Goal: Obtain resource: Download file/media

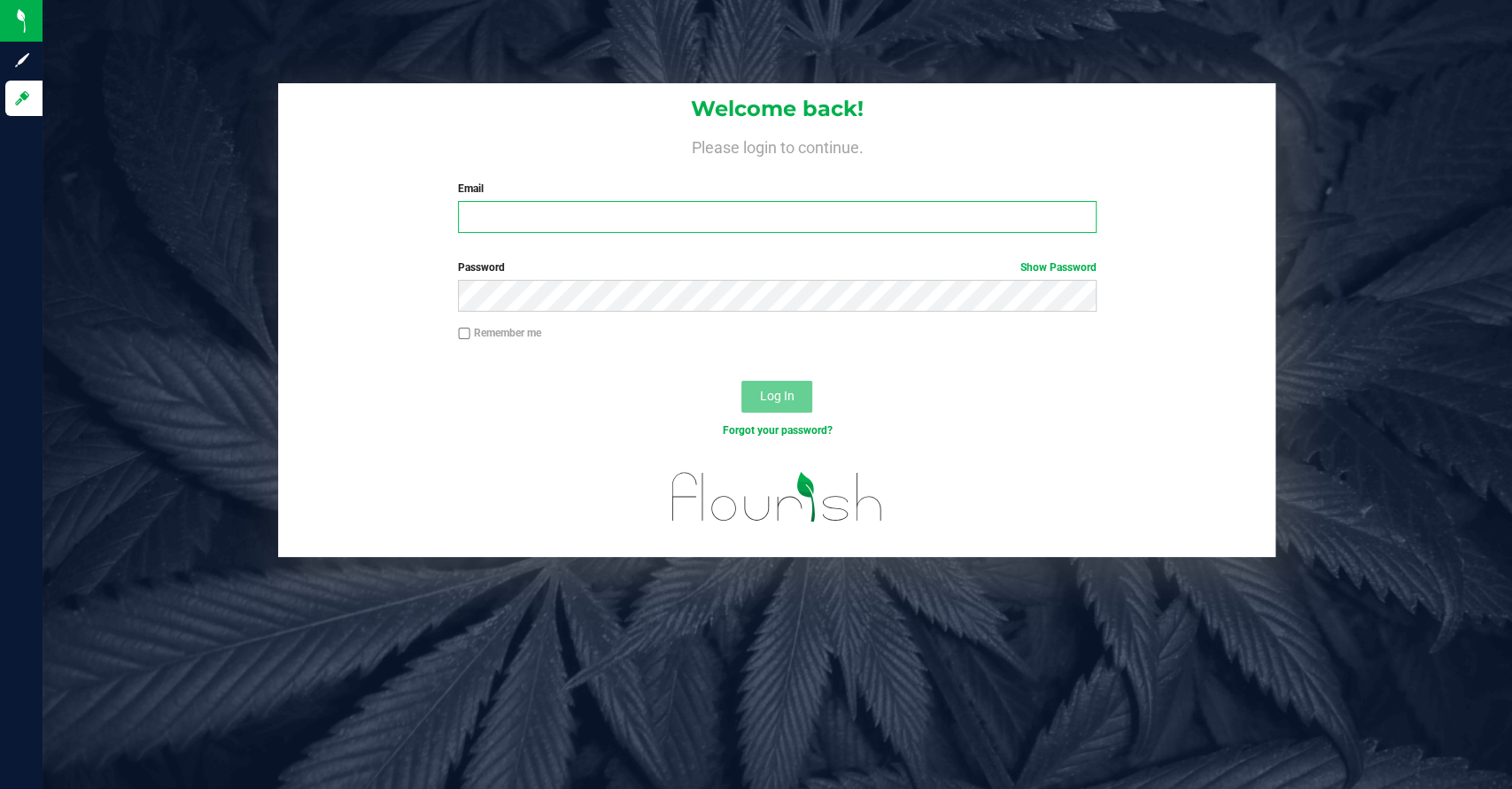
type input "[EMAIL_ADDRESS][DOMAIN_NAME]"
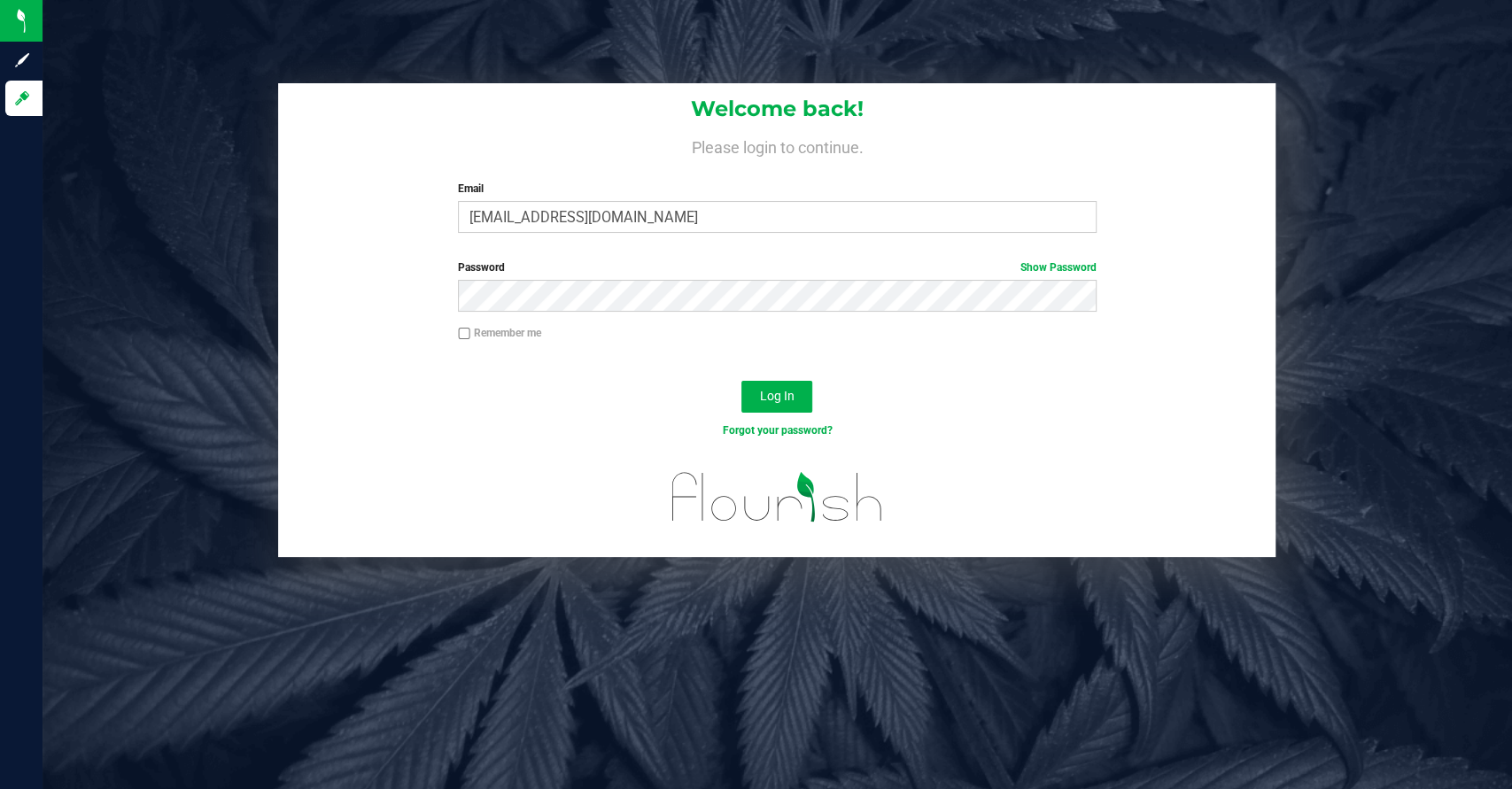
click at [482, 423] on div "Forgot your password?" at bounding box center [777, 431] width 665 height 16
click at [767, 395] on span "Log In" at bounding box center [777, 395] width 34 height 15
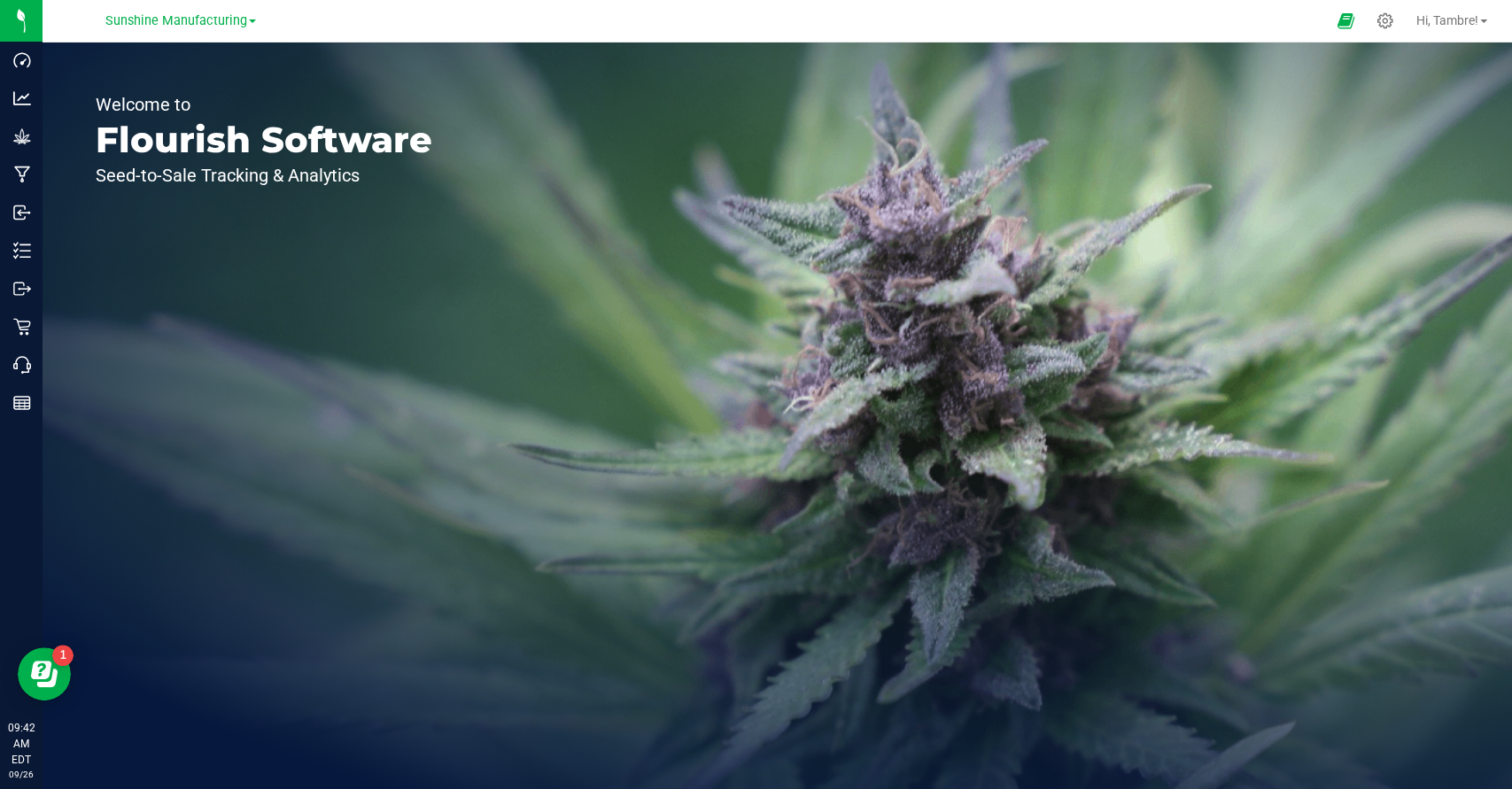
click at [251, 23] on link "Sunshine Manufacturing" at bounding box center [181, 20] width 150 height 17
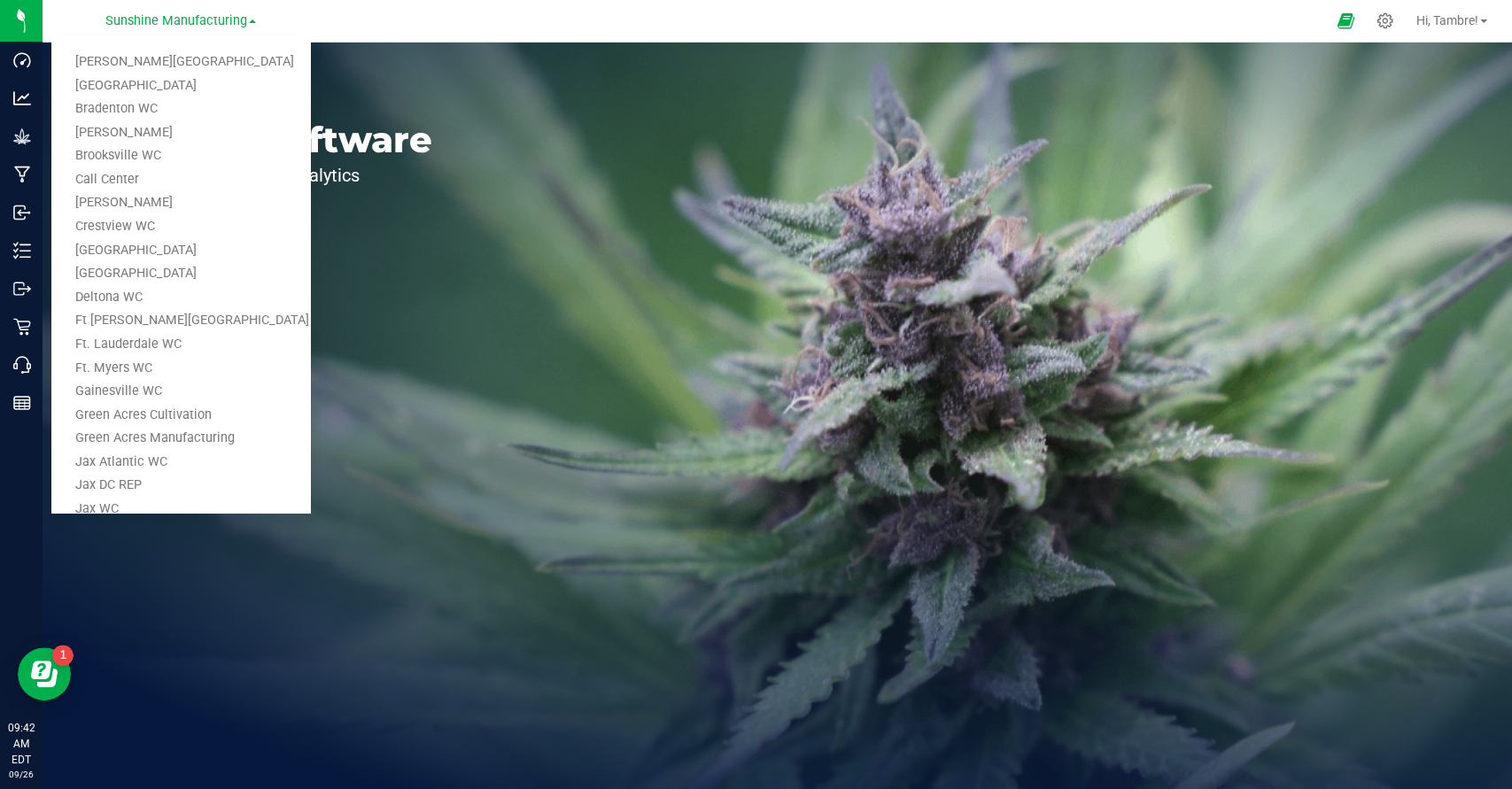
scroll to position [418, 0]
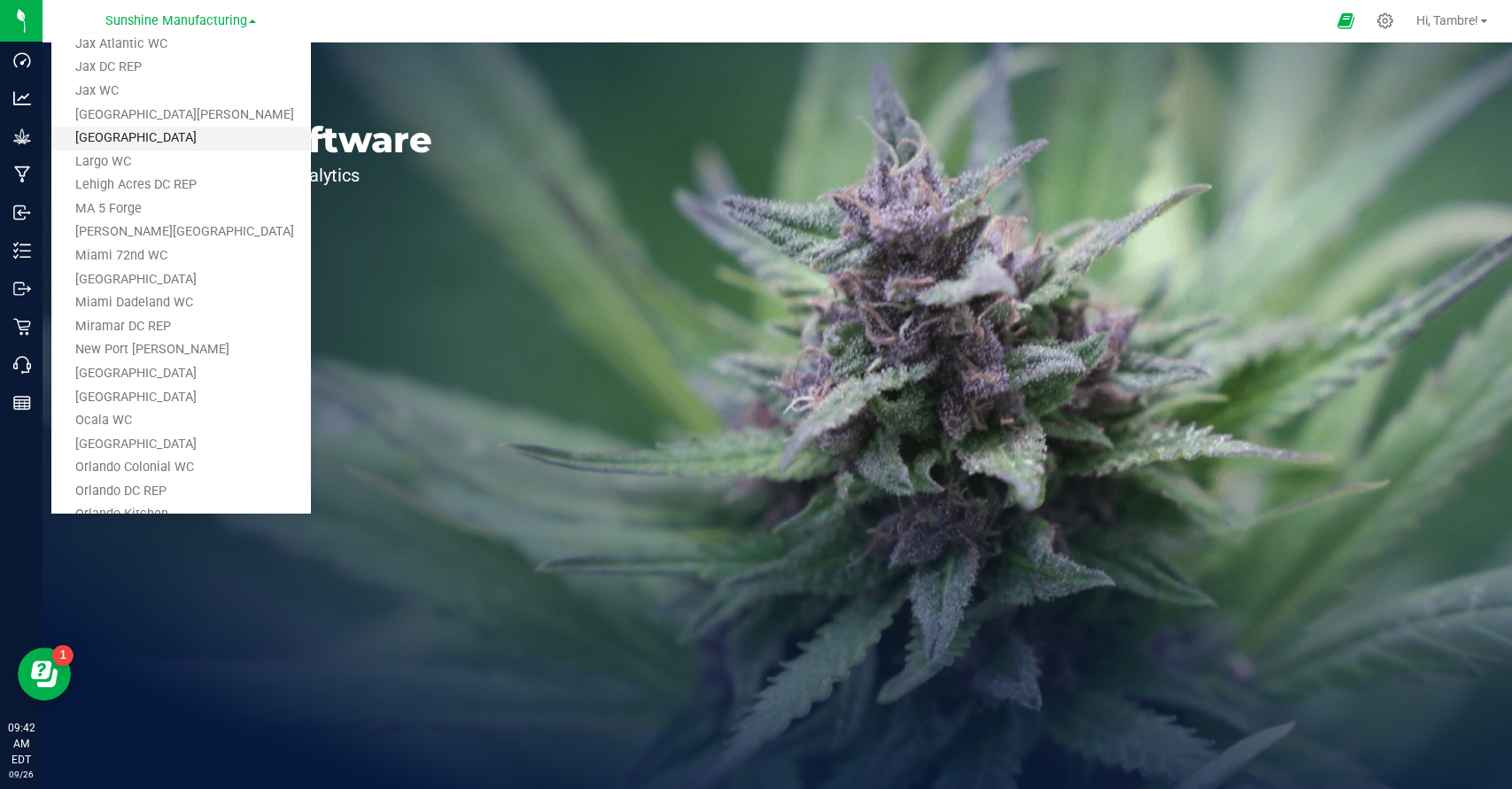
click at [201, 138] on link "[GEOGRAPHIC_DATA]" at bounding box center [181, 139] width 259 height 23
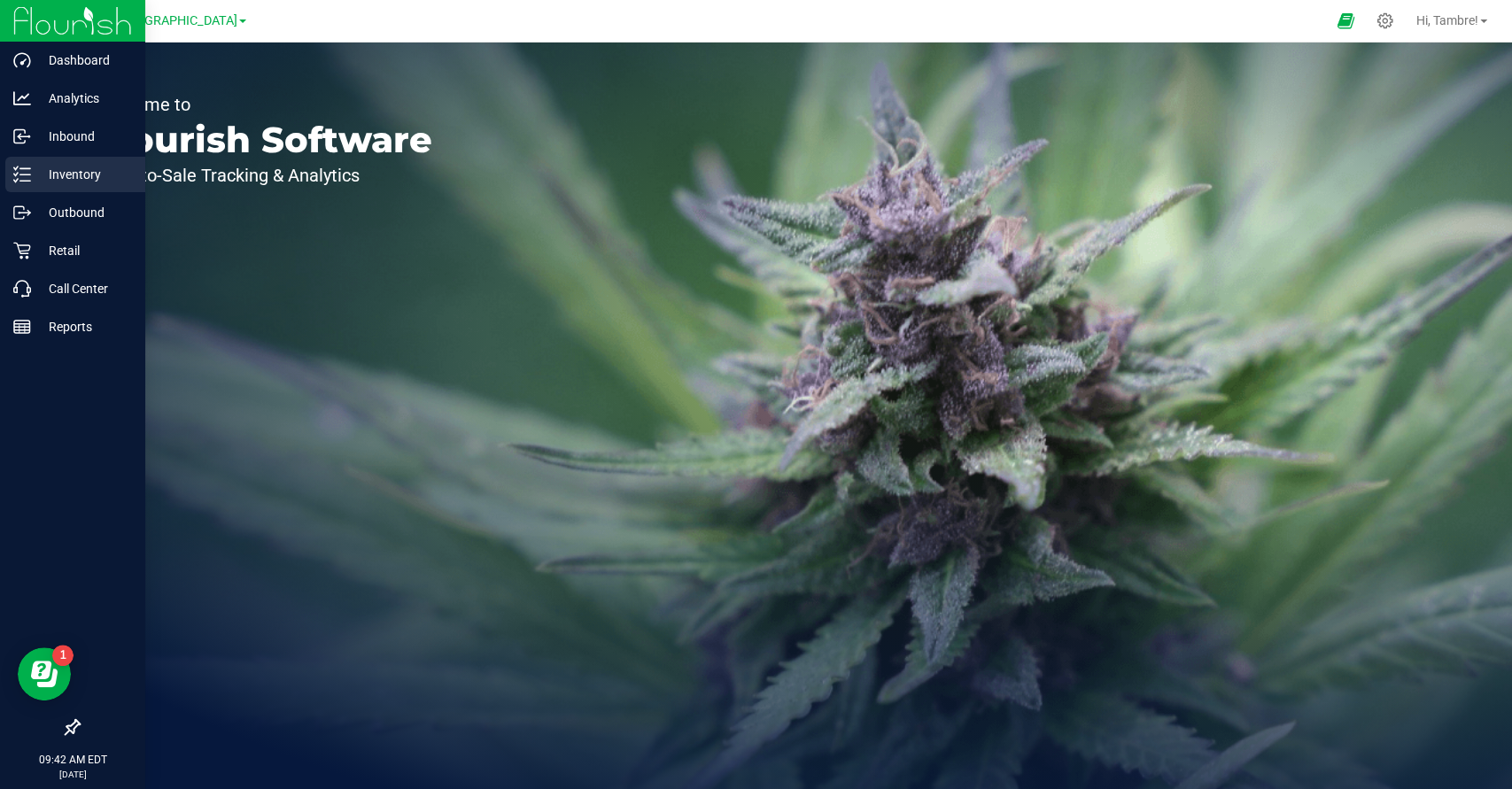
click at [97, 180] on p "Inventory" at bounding box center [84, 175] width 106 height 21
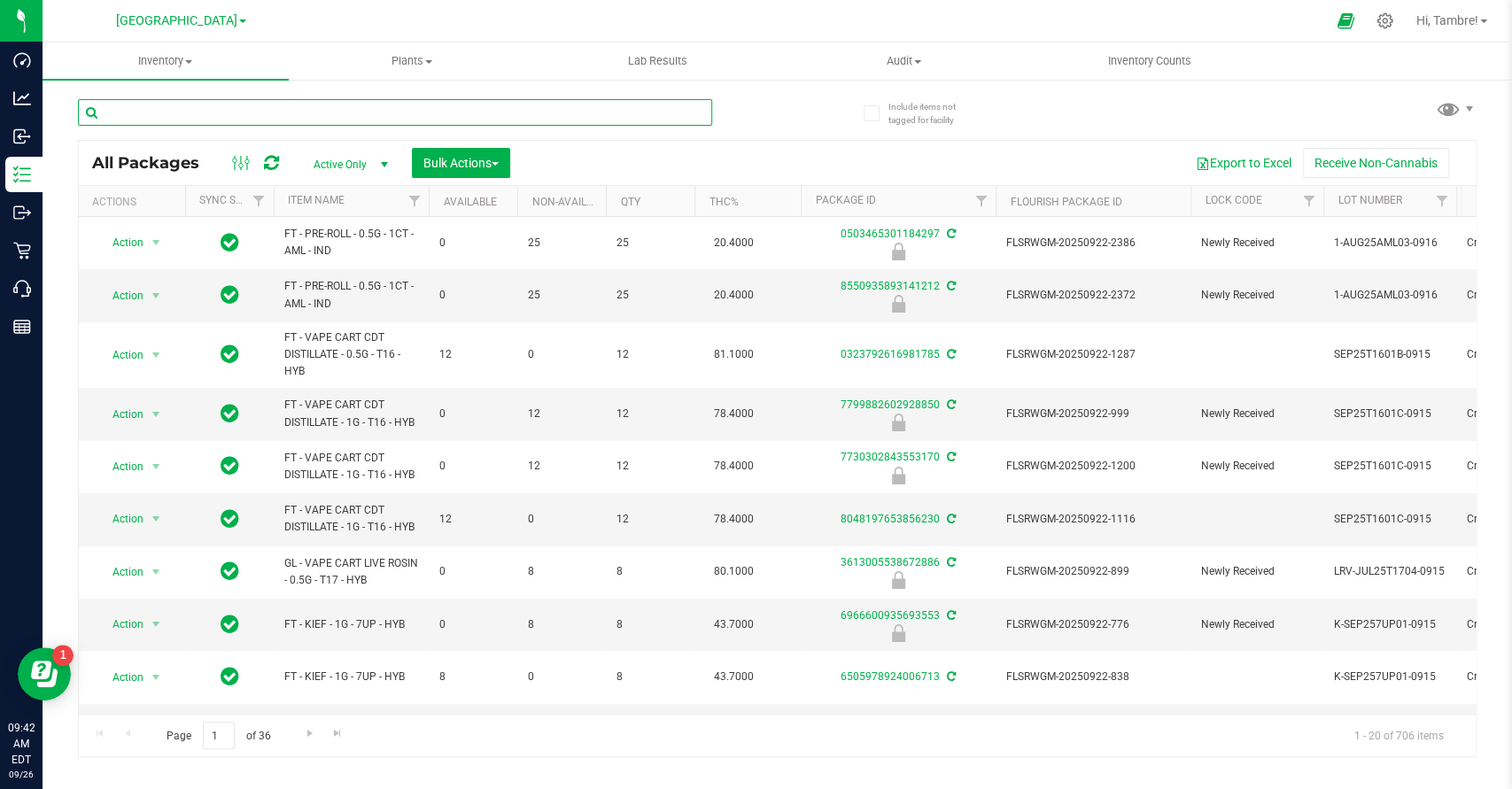
click at [262, 116] on input "text" at bounding box center [395, 112] width 634 height 26
paste input "7971683968623699"
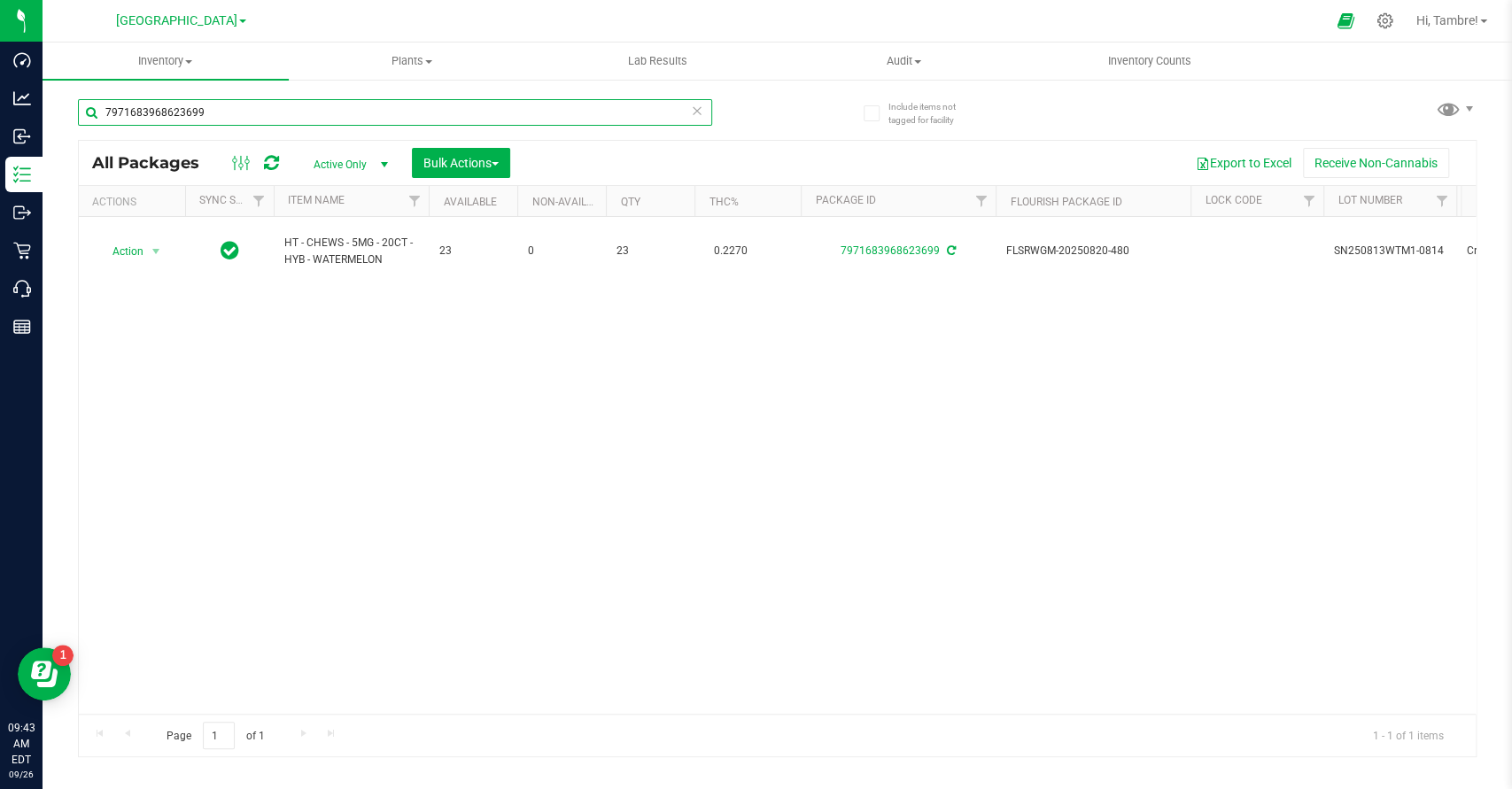
type input "7971683968623699"
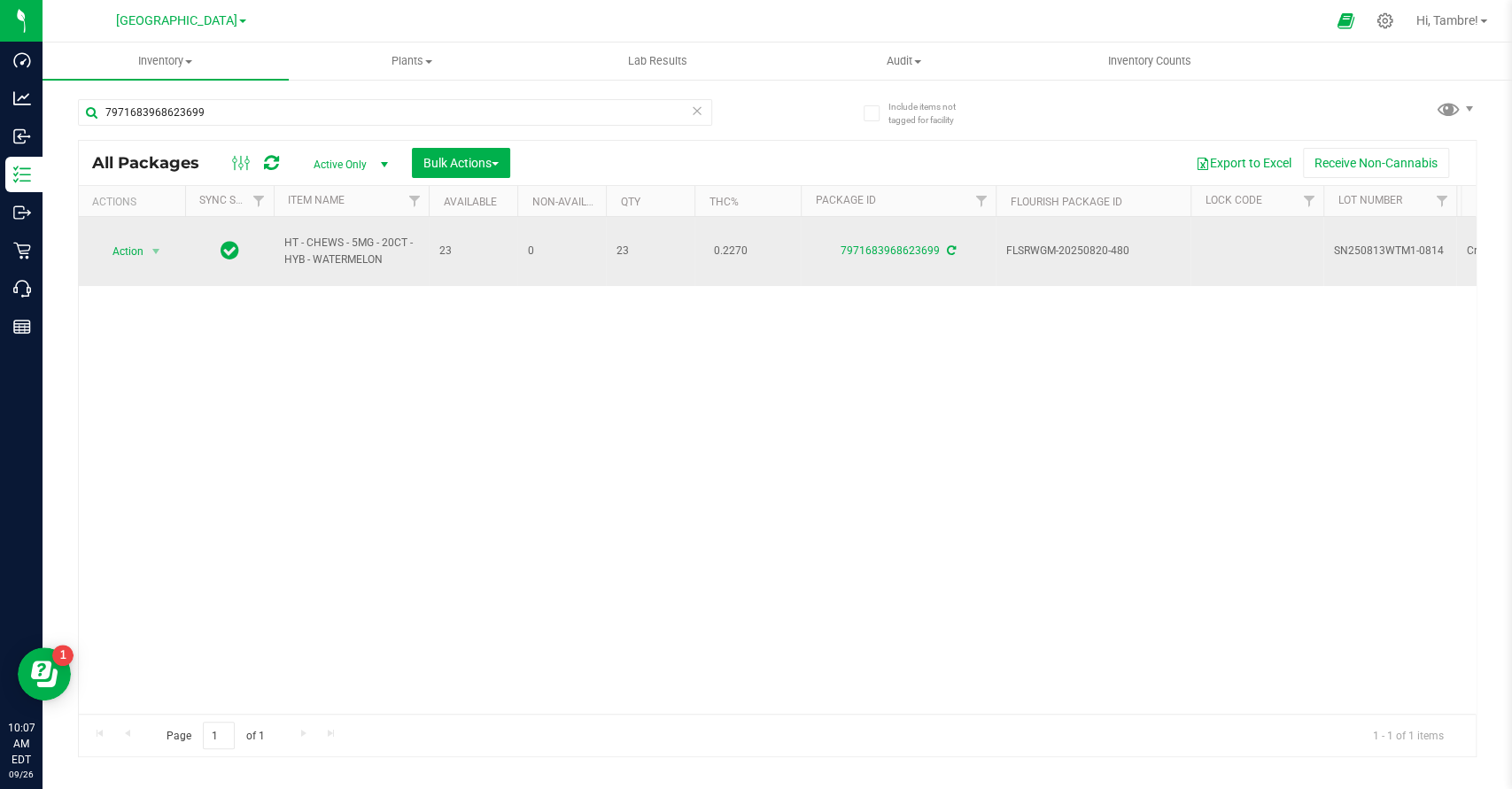
drag, startPoint x: 388, startPoint y: 260, endPoint x: 249, endPoint y: 236, distance: 141.1
copy tr "HT - CHEWS - 5MG - 20CT - HYB - WATERMELON"
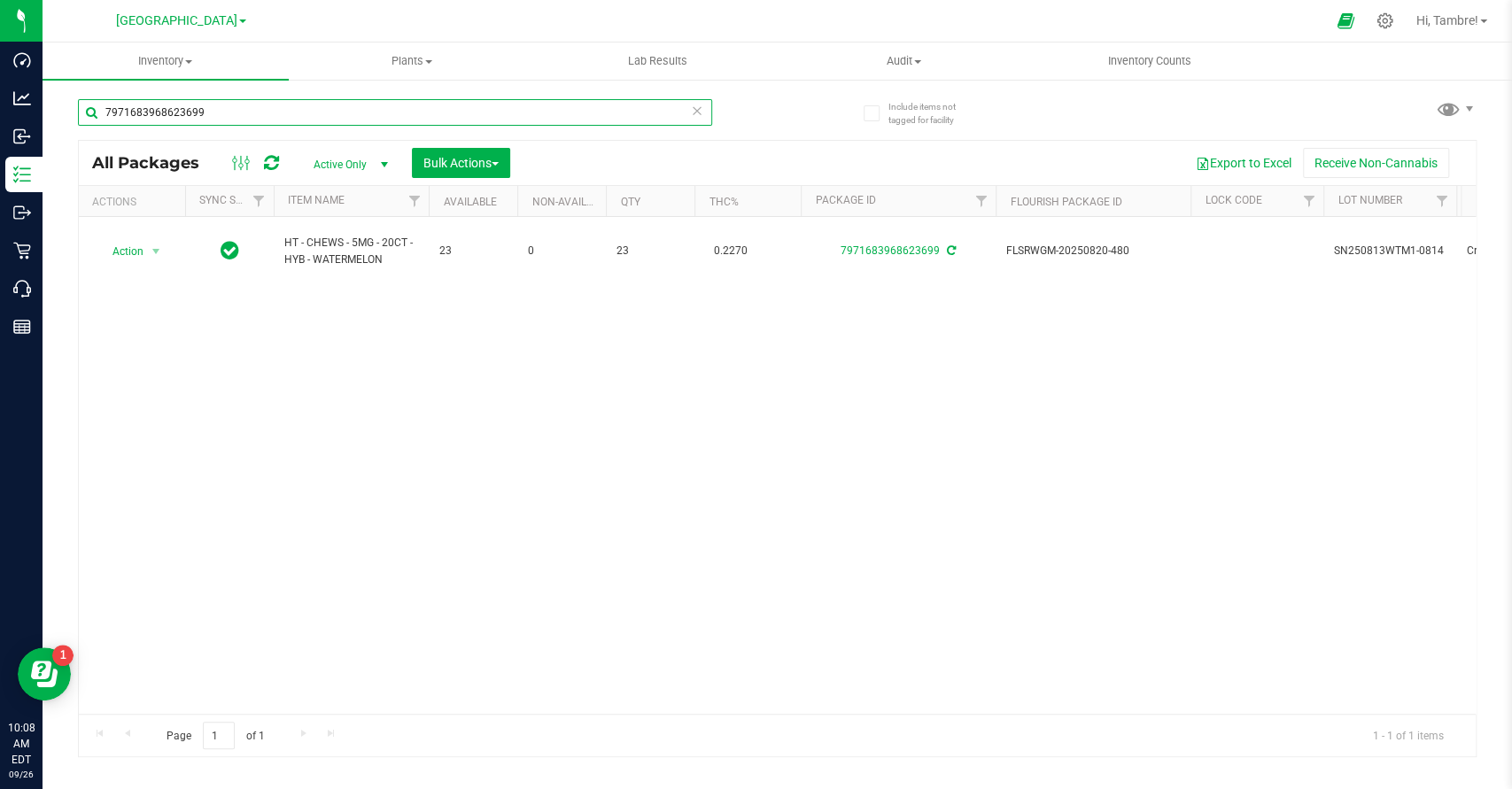
click at [135, 107] on input "7971683968623699" at bounding box center [395, 112] width 634 height 26
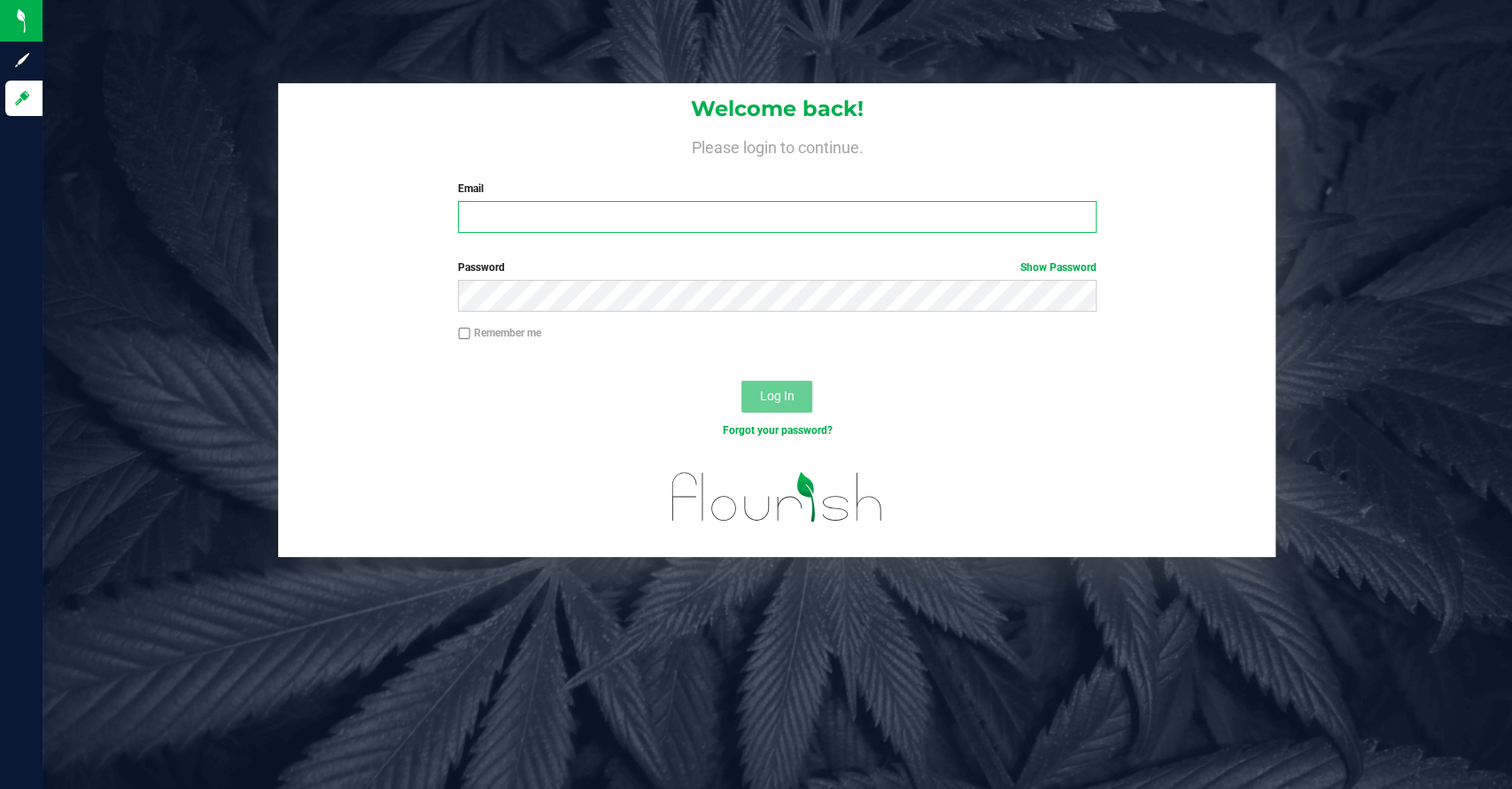
type input "[EMAIL_ADDRESS][DOMAIN_NAME]"
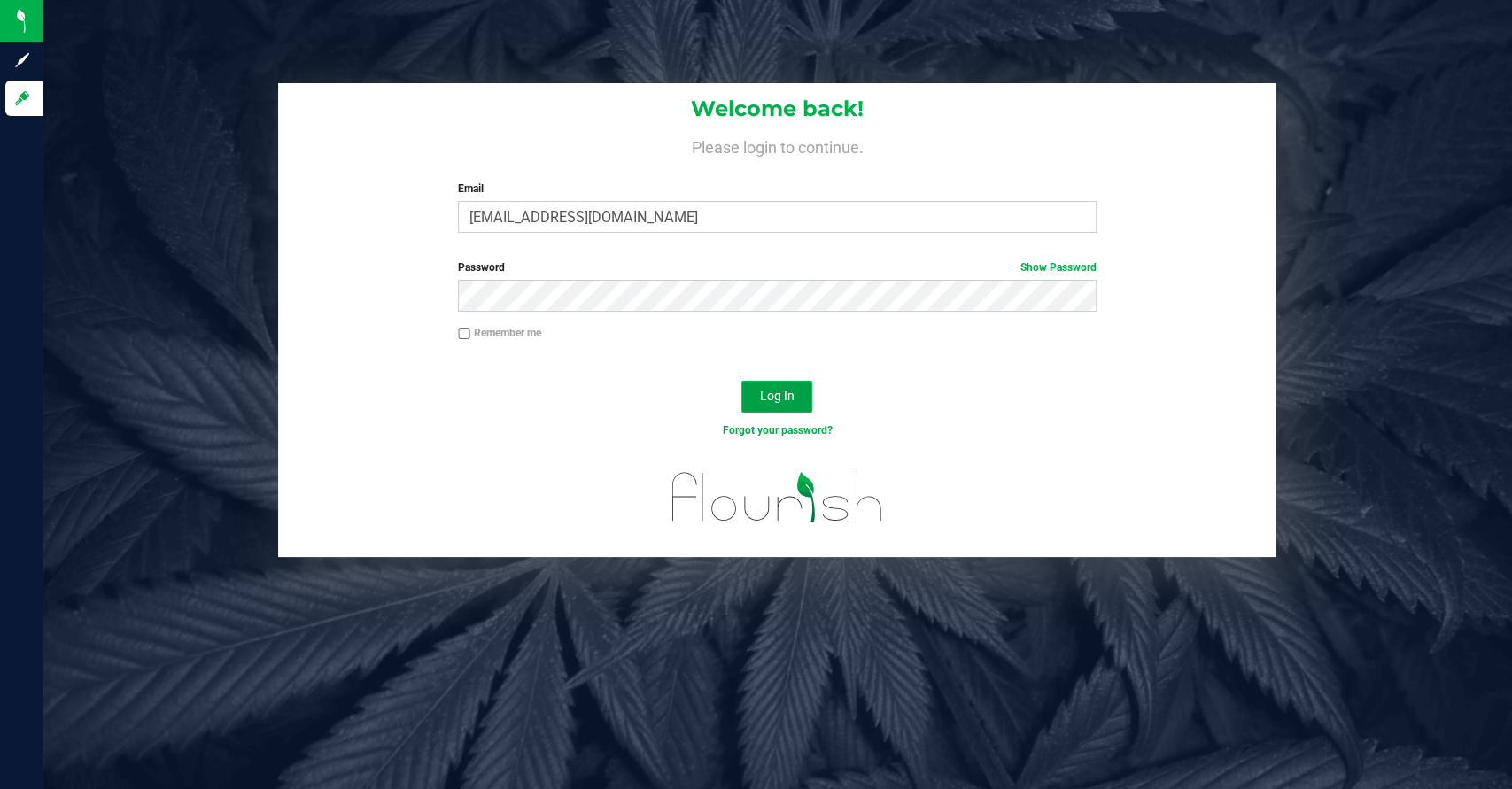
click at [777, 402] on span "Log In" at bounding box center [777, 395] width 34 height 15
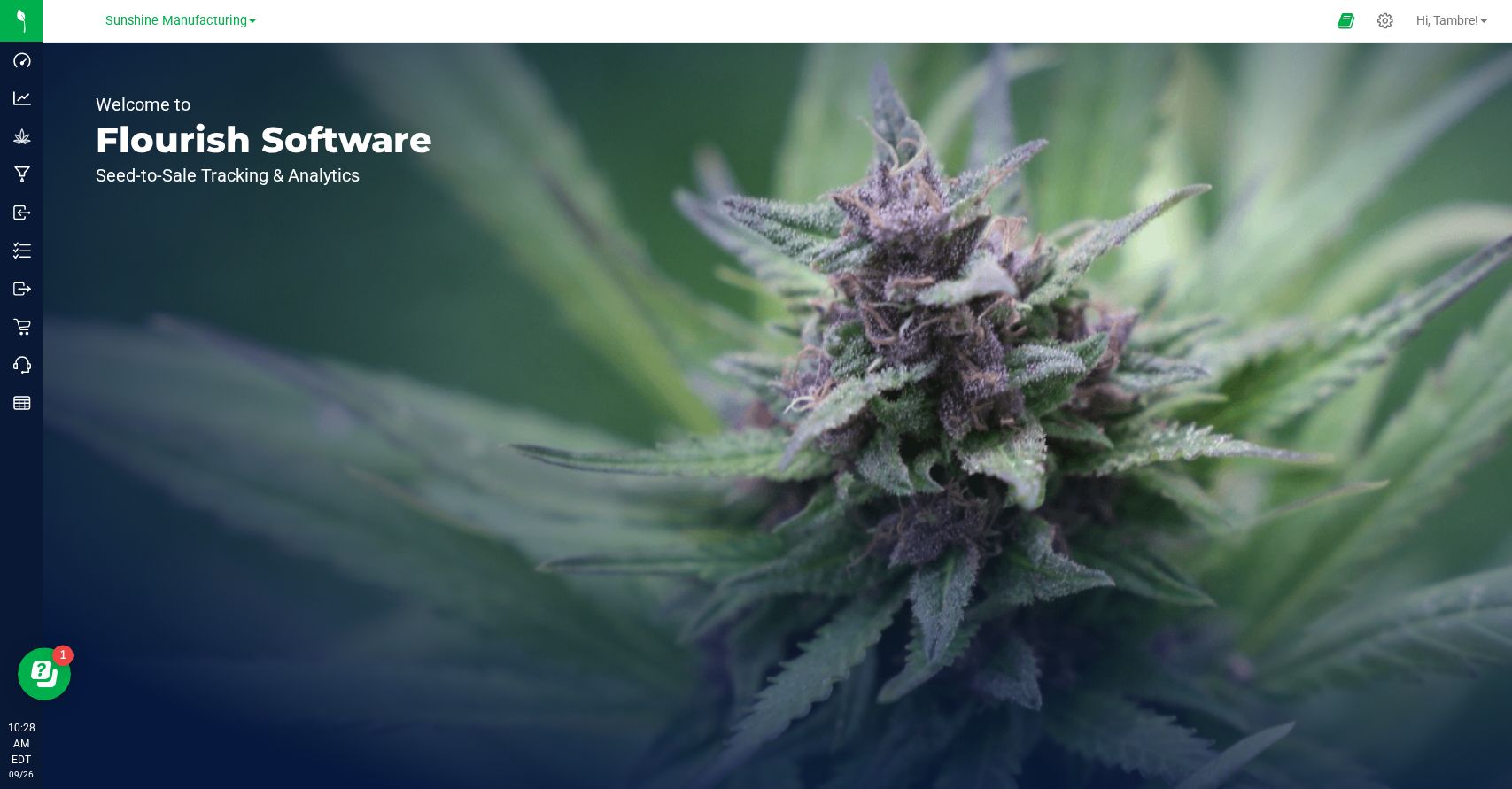
click at [255, 25] on div "Sunshine Manufacturing" at bounding box center [181, 21] width 150 height 21
click at [241, 22] on span "Sunshine Manufacturing" at bounding box center [176, 21] width 142 height 16
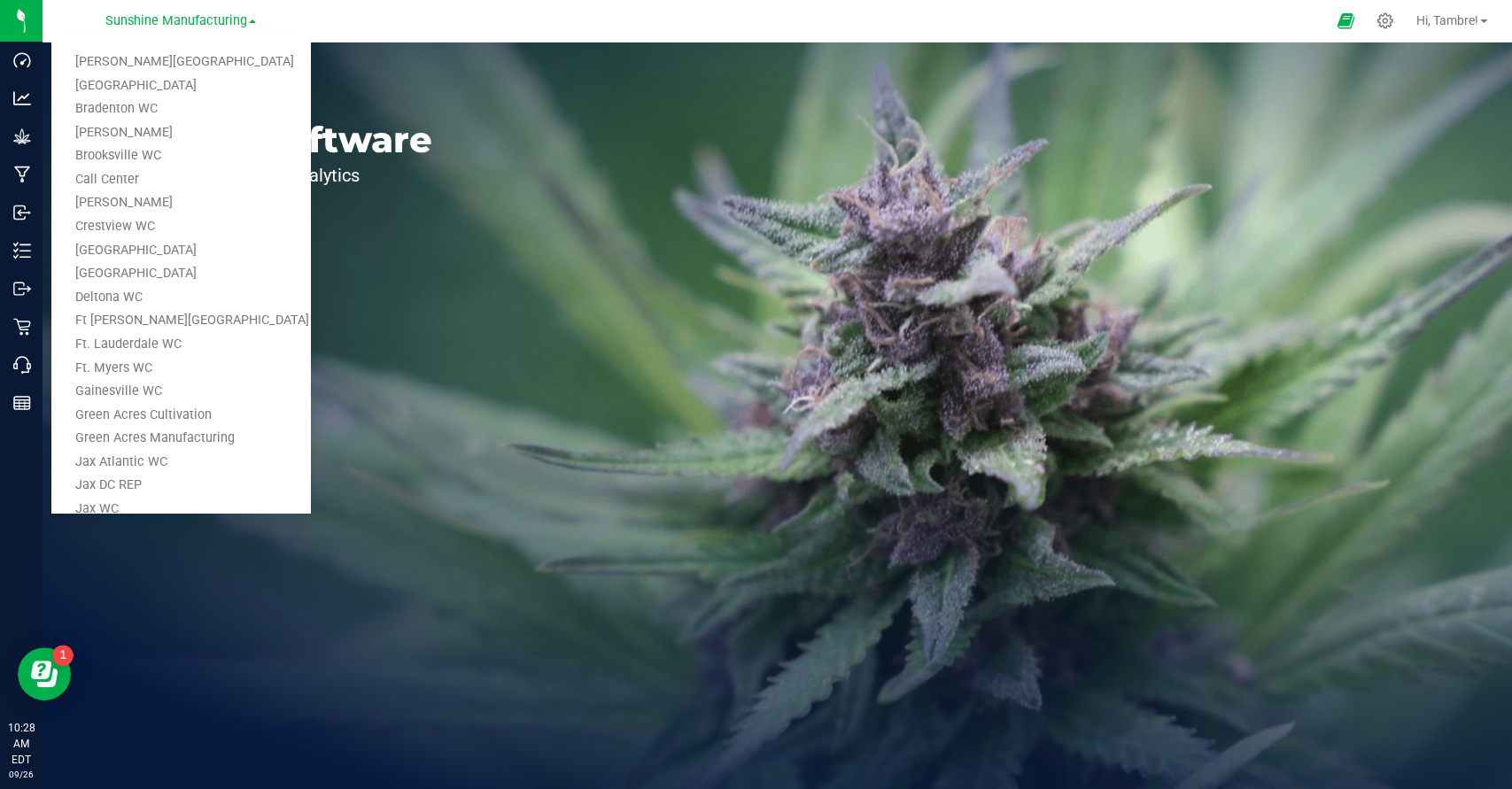
scroll to position [418, 0]
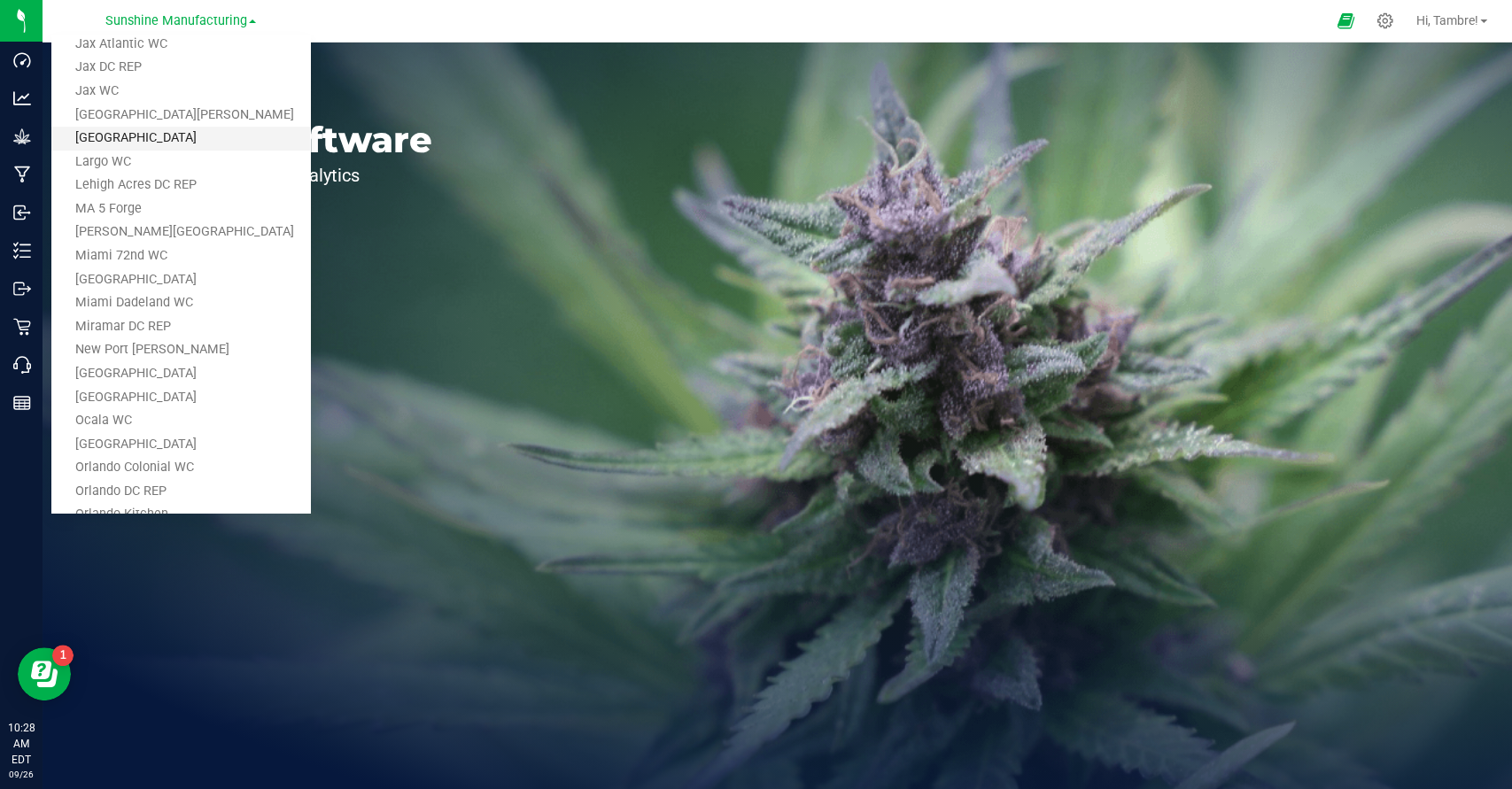
click at [202, 144] on link "[GEOGRAPHIC_DATA]" at bounding box center [181, 139] width 259 height 23
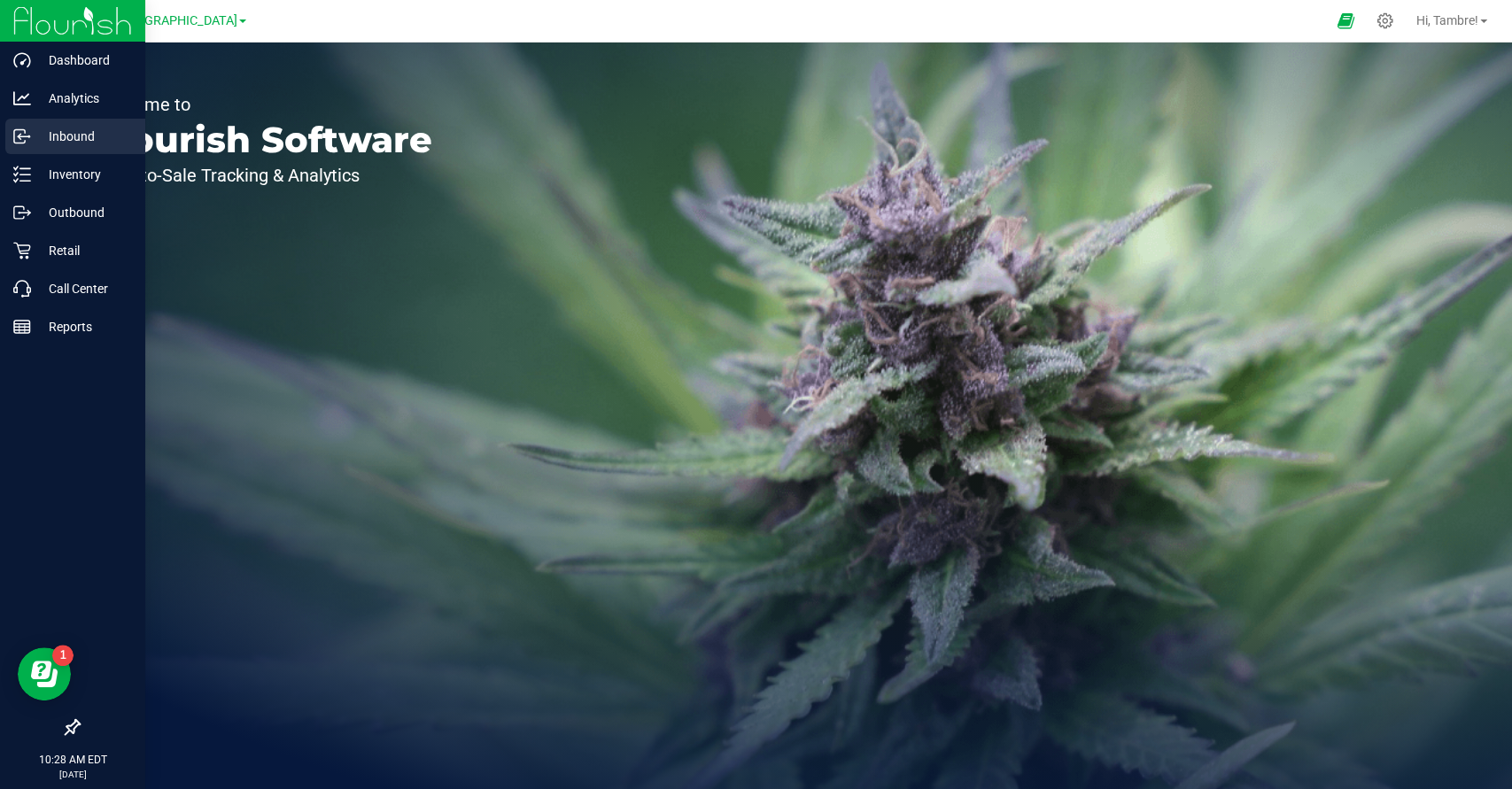
click at [87, 138] on p "Inbound" at bounding box center [84, 137] width 106 height 21
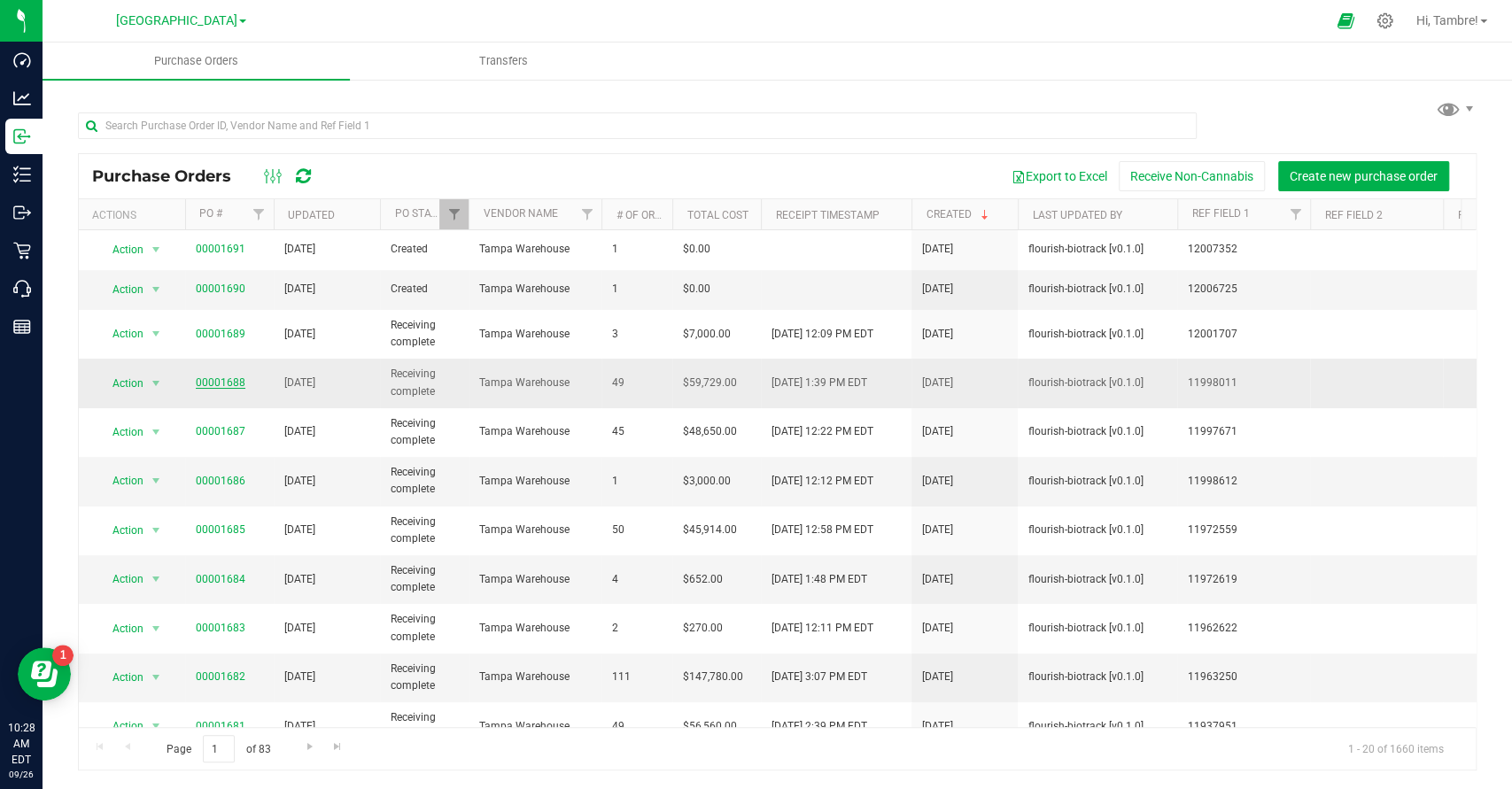
click at [215, 377] on link "00001688" at bounding box center [220, 382] width 50 height 13
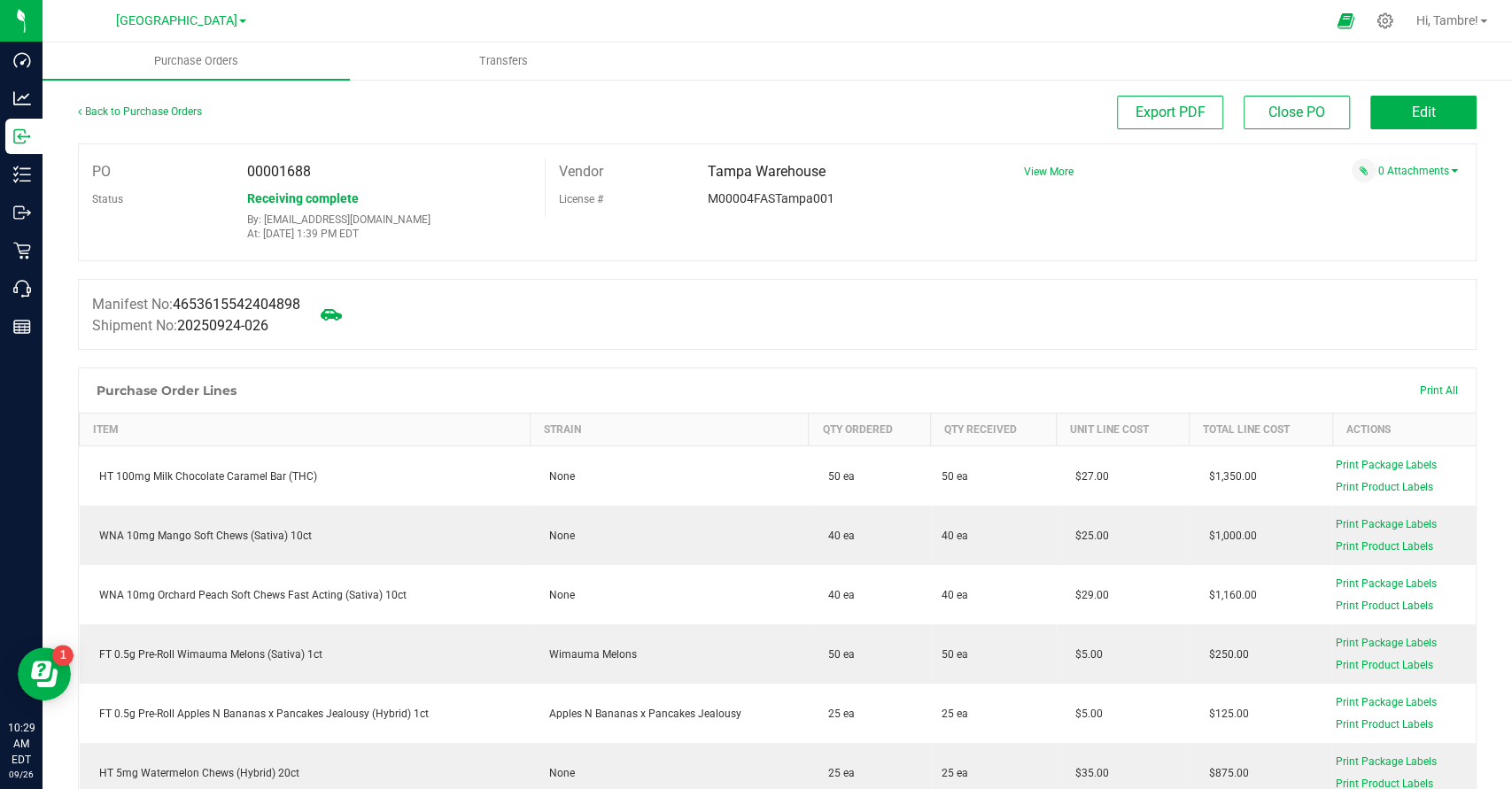
click at [272, 171] on span "00001688" at bounding box center [278, 171] width 63 height 17
copy span "00001688"
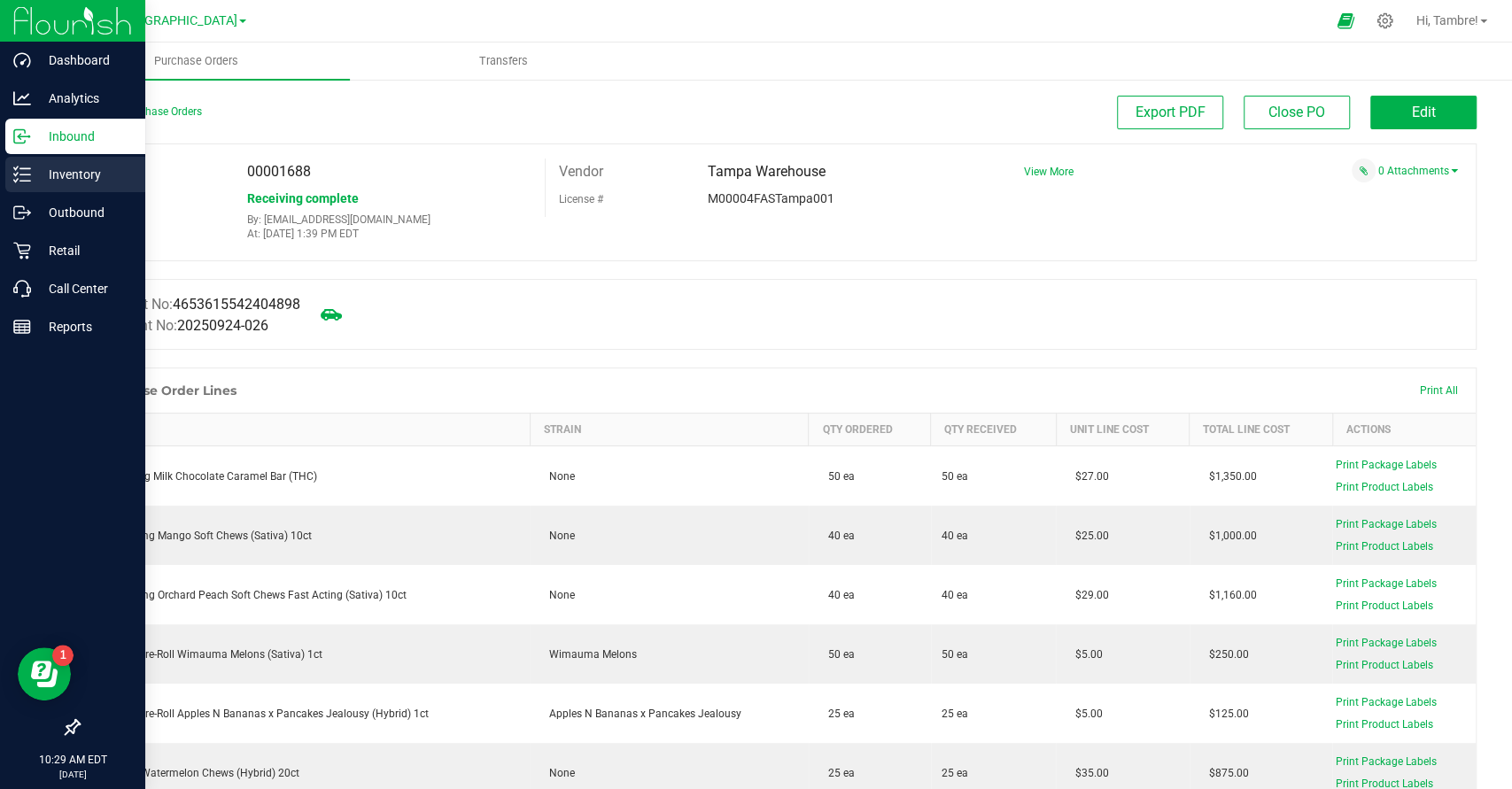
click at [77, 176] on p "Inventory" at bounding box center [84, 175] width 106 height 21
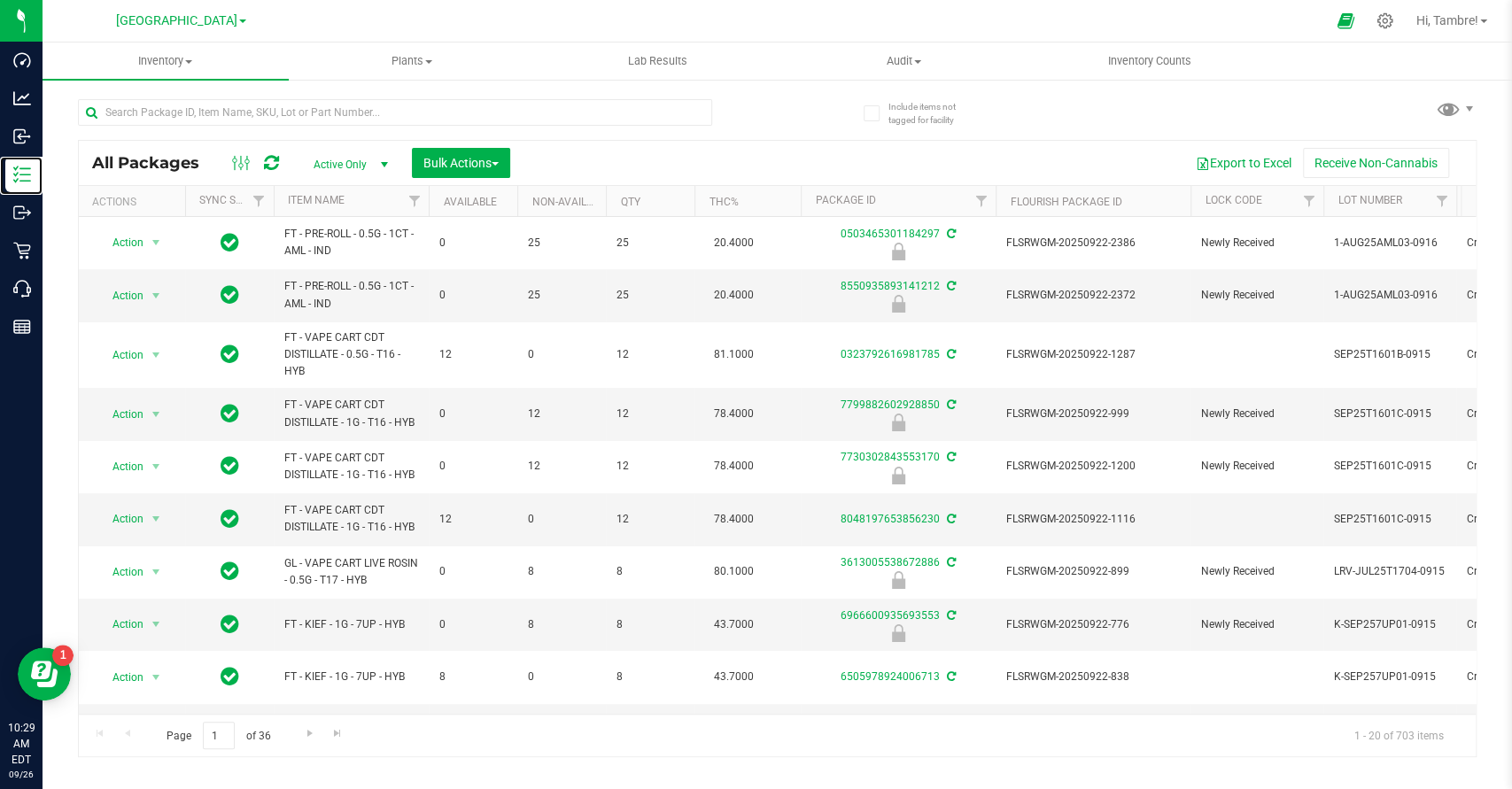
scroll to position [0, 1208]
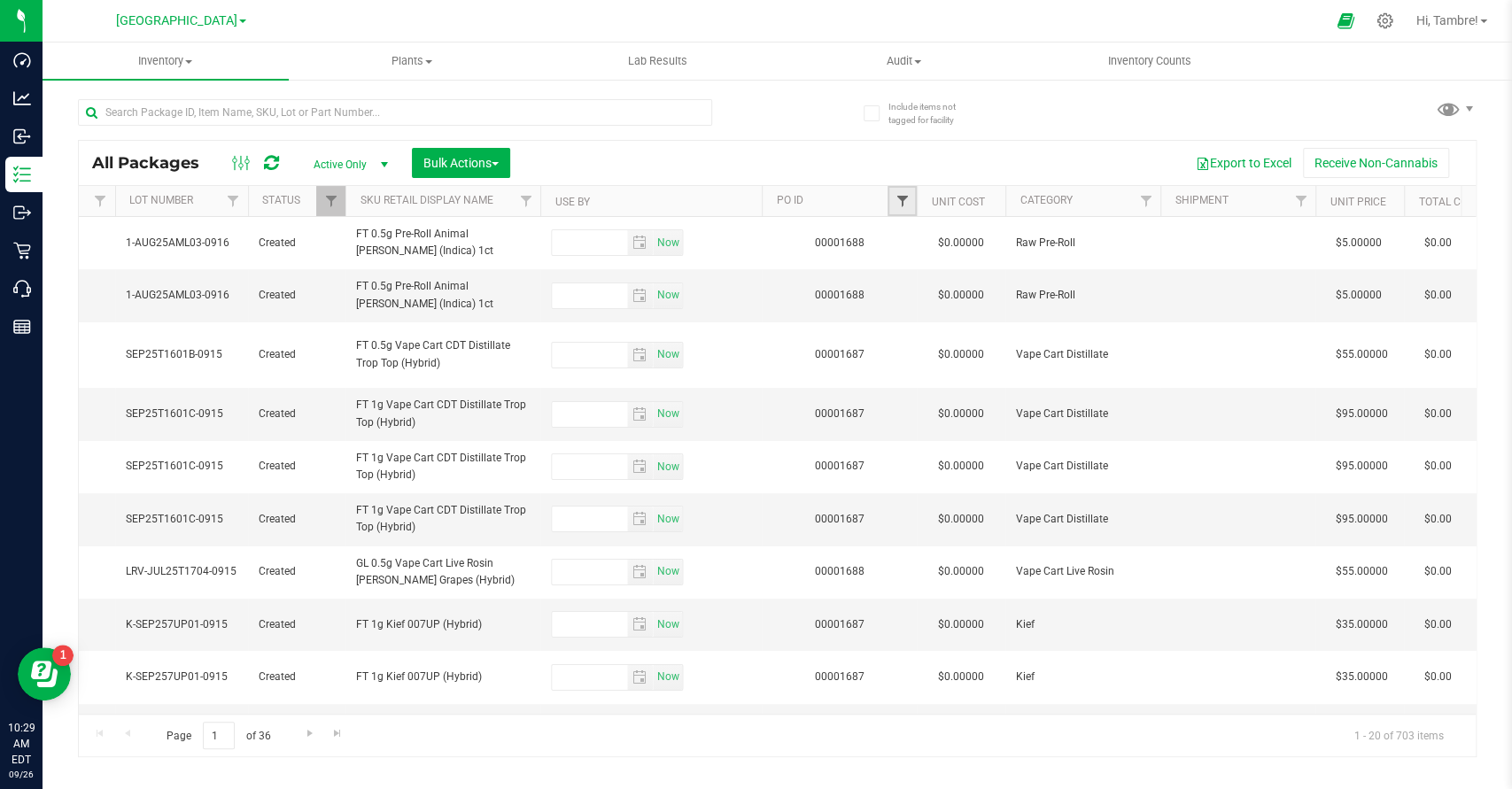
click at [896, 194] on span "Filter" at bounding box center [902, 201] width 15 height 15
click at [921, 230] on input "text" at bounding box center [988, 239] width 183 height 26
paste input "00001688"
type input "00001688"
click at [940, 288] on button "Filter" at bounding box center [940, 287] width 85 height 39
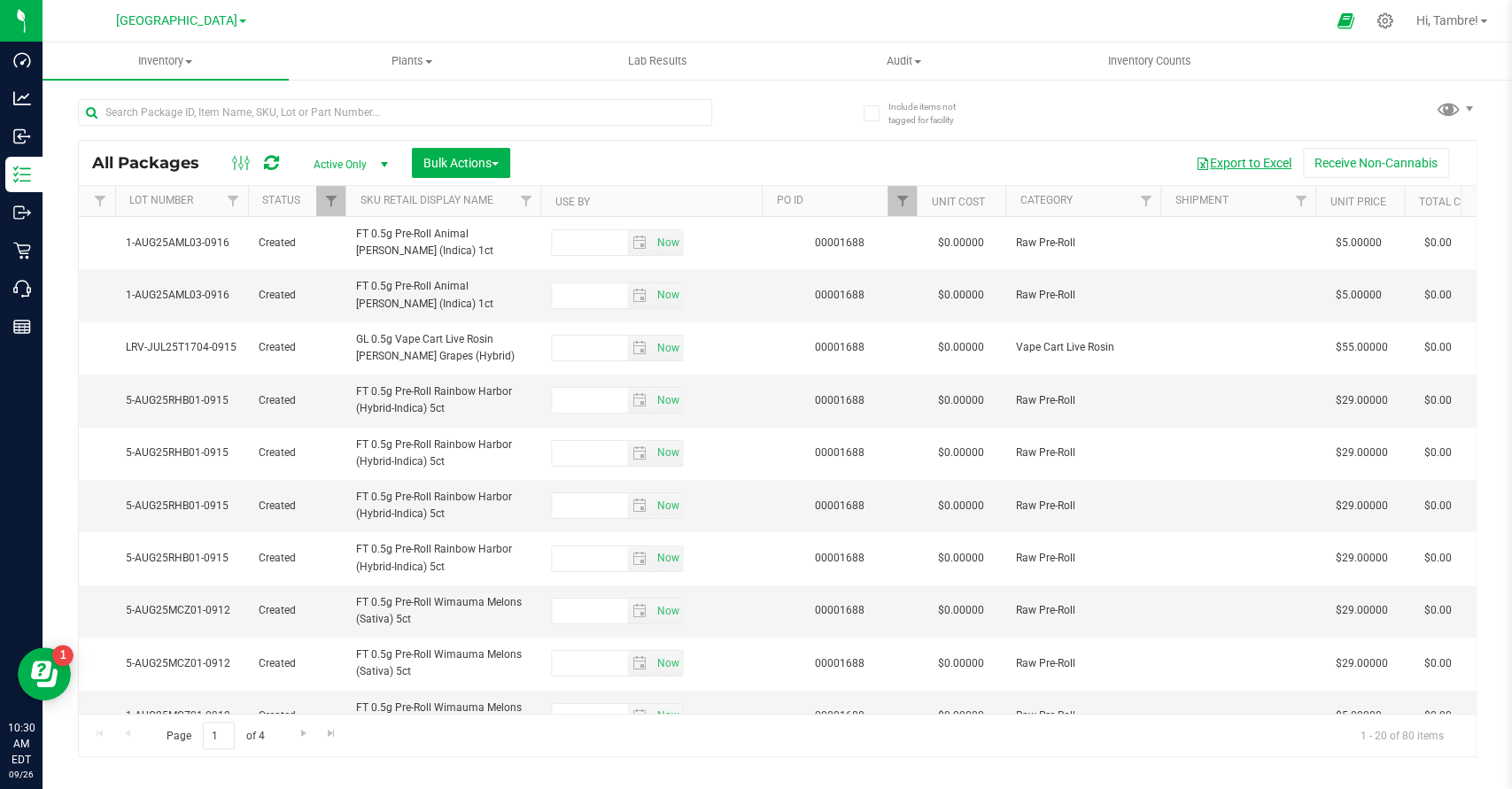
click at [1249, 166] on button "Export to Excel" at bounding box center [1243, 162] width 119 height 30
